Goal: Information Seeking & Learning: Check status

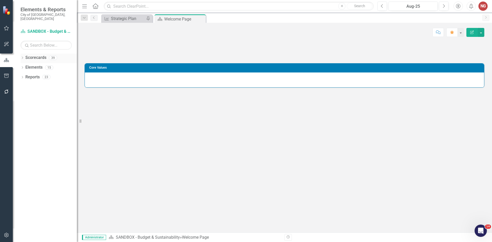
click at [20, 57] on icon "Dropdown" at bounding box center [22, 58] width 4 height 3
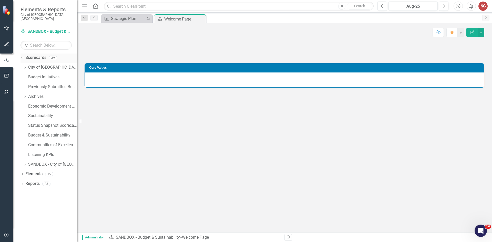
click at [25, 59] on div "Dropdown Scorecards 39" at bounding box center [48, 59] width 56 height 10
click at [25, 66] on icon at bounding box center [25, 67] width 1 height 3
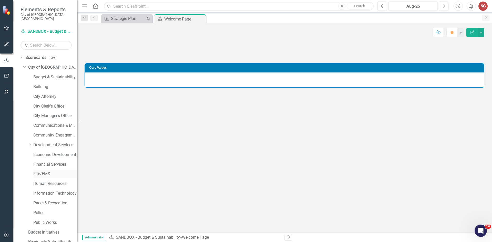
click at [38, 171] on link "Fire/EMS" at bounding box center [55, 174] width 44 height 6
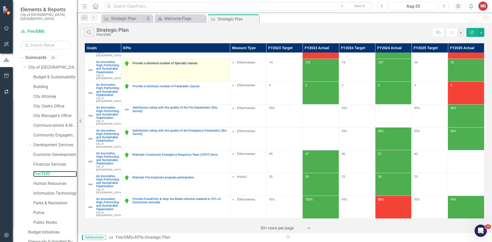
scroll to position [256, 0]
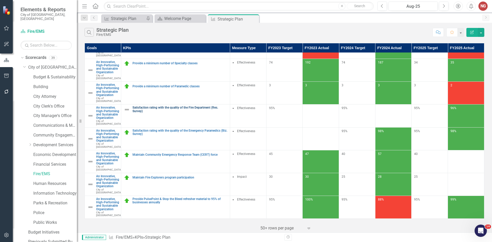
click at [144, 106] on link "Satisfaction rating with the quality of the Fire Department (Res. Survey)" at bounding box center [179, 109] width 95 height 7
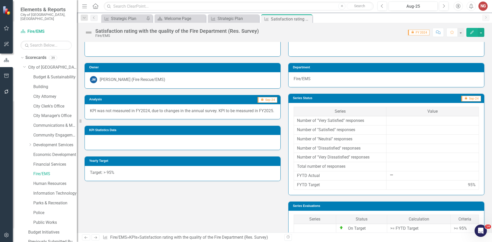
scroll to position [18, 0]
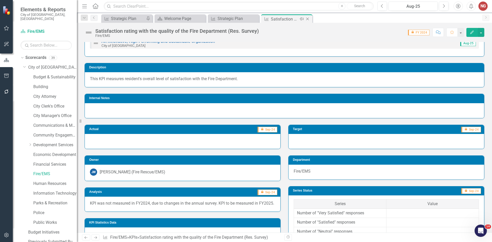
click at [308, 18] on icon "Close" at bounding box center [307, 19] width 5 height 4
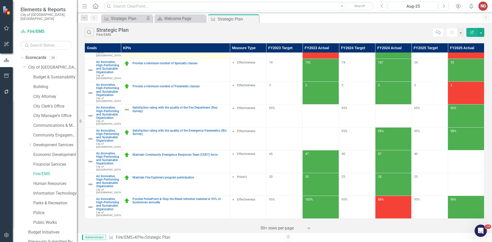
scroll to position [205, 0]
click at [163, 136] on link "Satisfaction rating with the quality of the Emergency Paramedics (Biz. Survey)" at bounding box center [179, 132] width 95 height 7
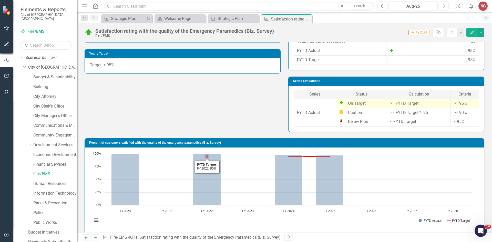
scroll to position [197, 0]
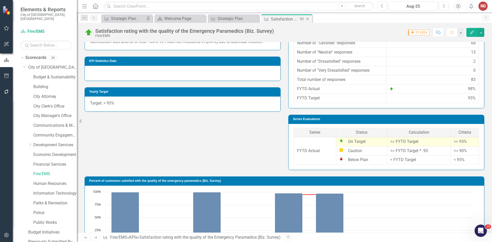
click at [307, 19] on icon "Close" at bounding box center [307, 19] width 5 height 4
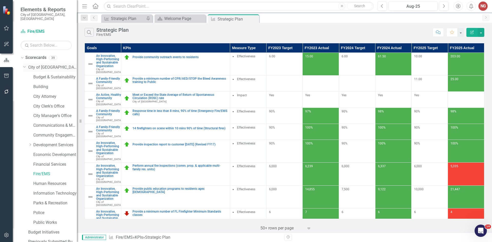
click at [48, 65] on link "City of [GEOGRAPHIC_DATA]" at bounding box center [52, 68] width 49 height 6
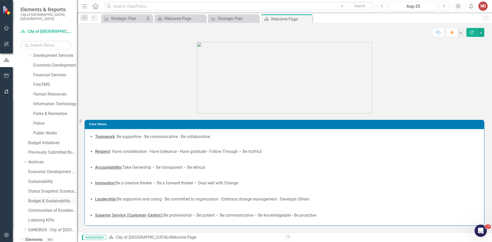
scroll to position [98, 0]
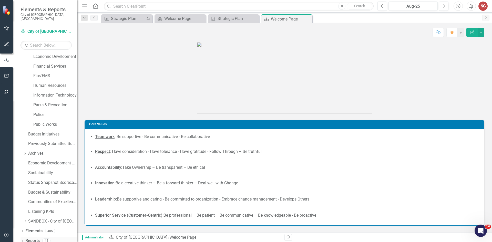
drag, startPoint x: 22, startPoint y: 236, endPoint x: 23, endPoint y: 233, distance: 2.6
click at [23, 239] on div "Dropdown" at bounding box center [22, 241] width 4 height 4
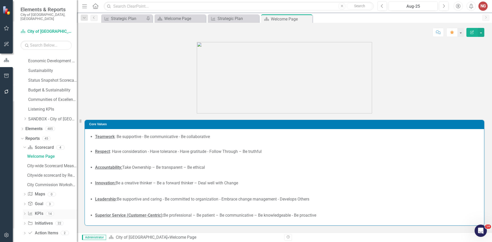
click at [24, 210] on div "Dropdown KPI KPIs 14" at bounding box center [50, 215] width 54 height 10
click at [24, 213] on icon "Dropdown" at bounding box center [25, 214] width 4 height 3
click at [39, 183] on div "Key Intended Outcomes Scorecard Report" at bounding box center [52, 185] width 50 height 5
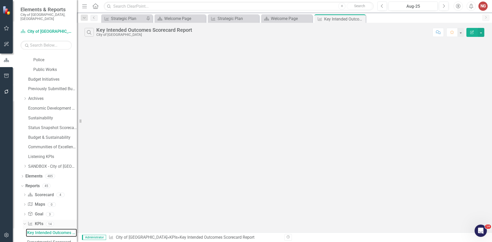
scroll to position [144, 0]
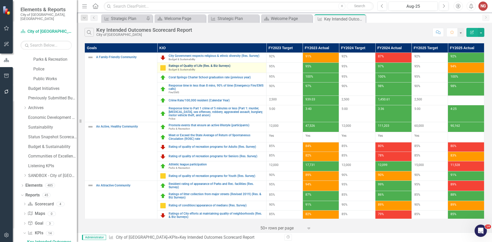
click at [191, 67] on link "Ratings of Quality of Life (Res. & Biz Surveys)" at bounding box center [216, 65] width 95 height 3
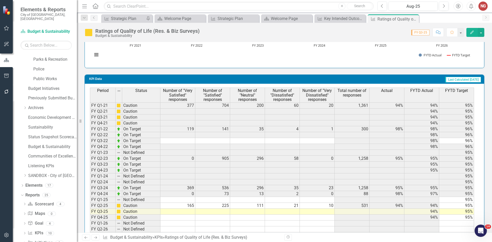
scroll to position [462, 0]
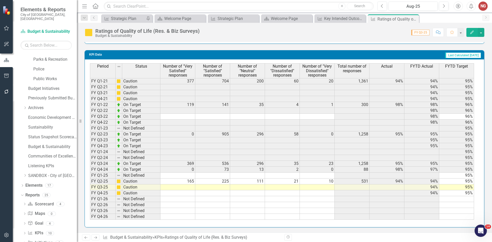
click at [428, 169] on td "97%" at bounding box center [421, 170] width 35 height 6
